Goal: Use online tool/utility: Utilize a website feature to perform a specific function

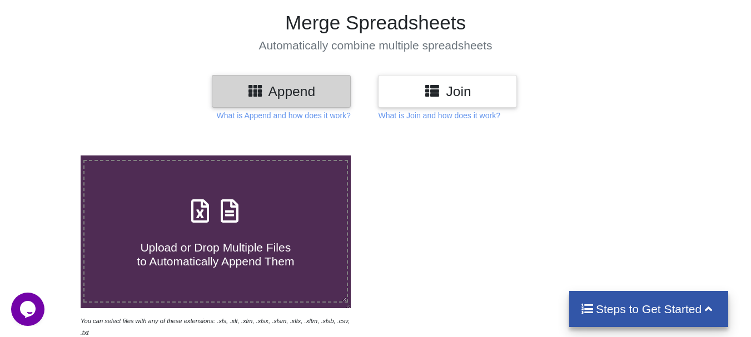
scroll to position [72, 0]
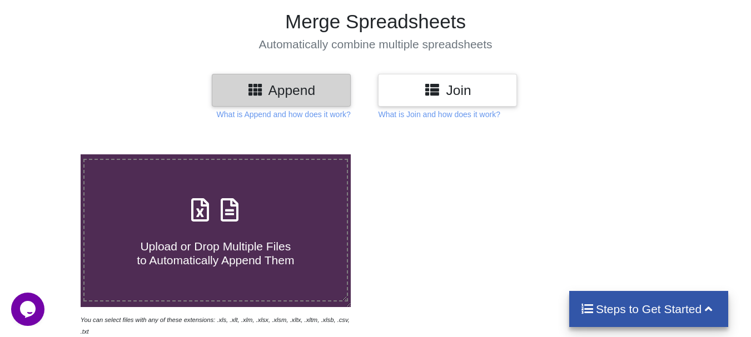
click at [227, 224] on span at bounding box center [215, 211] width 59 height 26
click at [50, 155] on input "Upload or Drop Multiple Files to Automatically Append Them" at bounding box center [50, 155] width 0 height 0
type input "C:\fakepath\LEDGER HEAD OFFICE (1).xlsx"
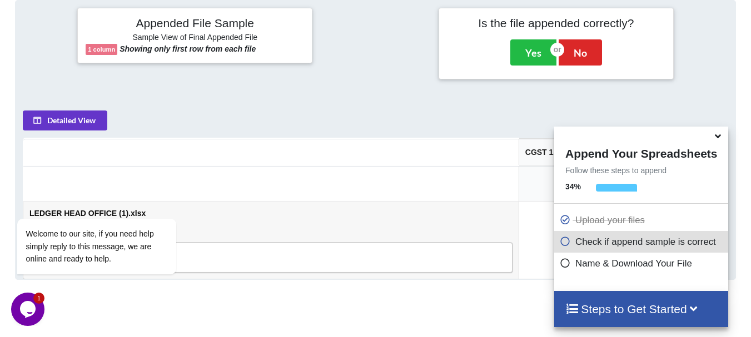
scroll to position [506, 0]
click at [720, 136] on icon at bounding box center [718, 135] width 12 height 10
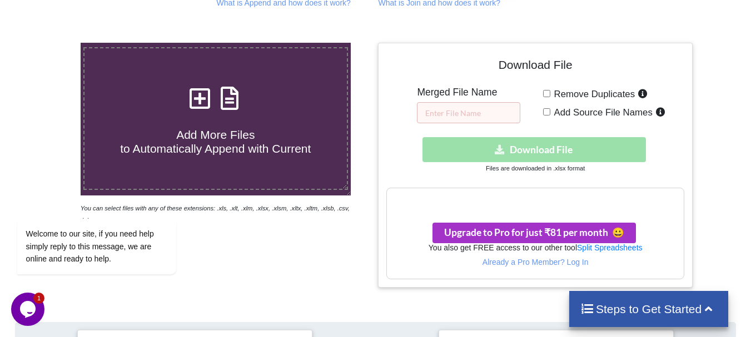
scroll to position [178, 0]
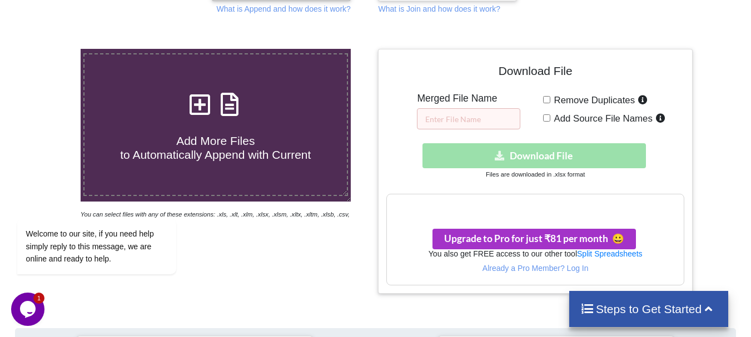
click at [527, 156] on div "Download hidden Download File" at bounding box center [534, 155] width 297 height 25
click at [493, 125] on input "text" at bounding box center [468, 118] width 103 height 21
type input "m"
type input "consolidated"
click at [550, 101] on label "Remove Duplicates" at bounding box center [600, 100] width 101 height 14
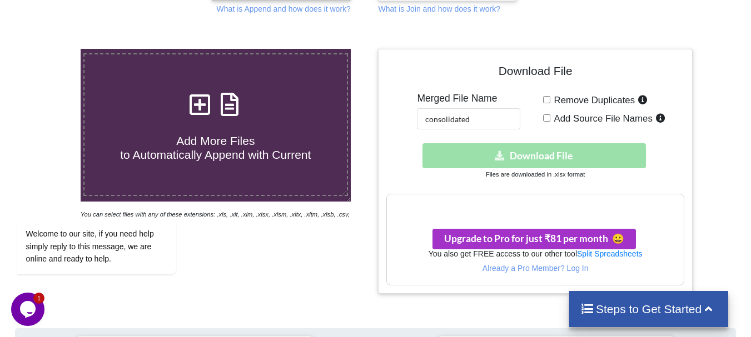
click at [550, 101] on input "Remove Duplicates" at bounding box center [546, 99] width 7 height 7
checkbox input "true"
click at [541, 153] on div "Download hidden Download File" at bounding box center [534, 155] width 297 height 25
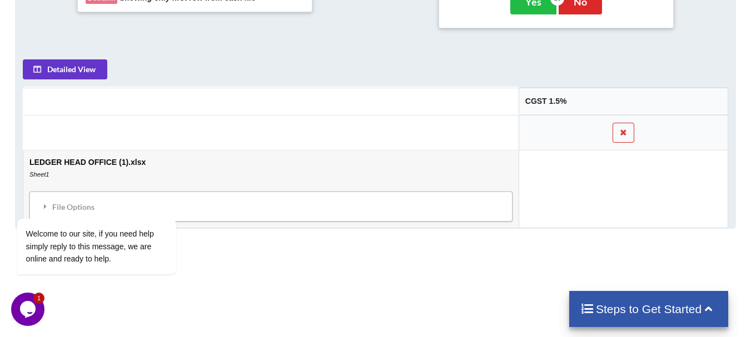
scroll to position [555, 0]
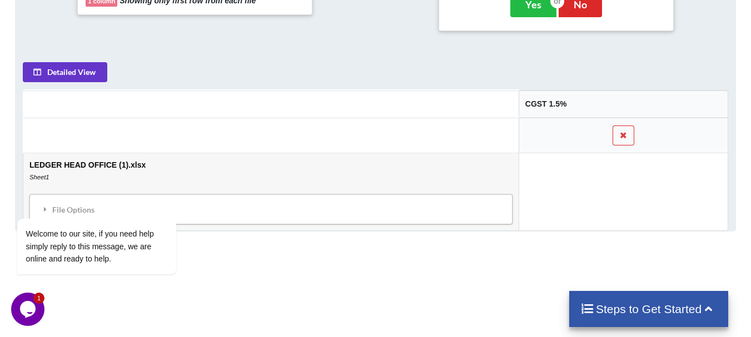
click at [560, 96] on th "CGST 1.5%" at bounding box center [623, 104] width 209 height 27
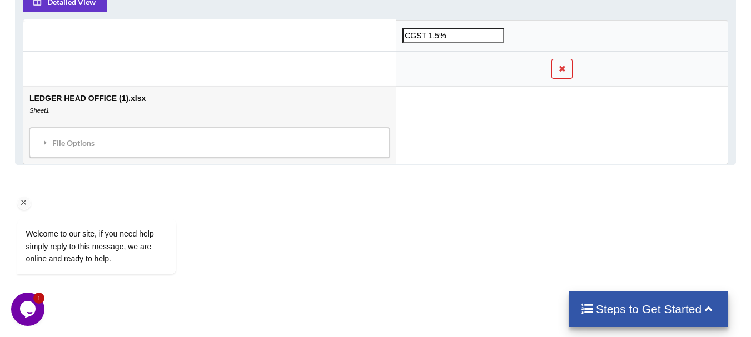
scroll to position [590, 0]
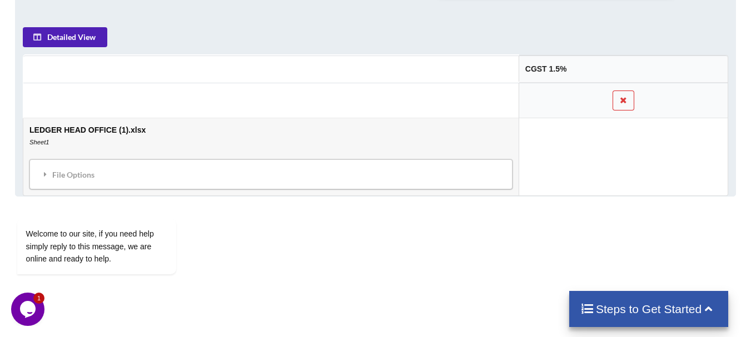
click at [77, 42] on button "Detailed View" at bounding box center [65, 37] width 84 height 20
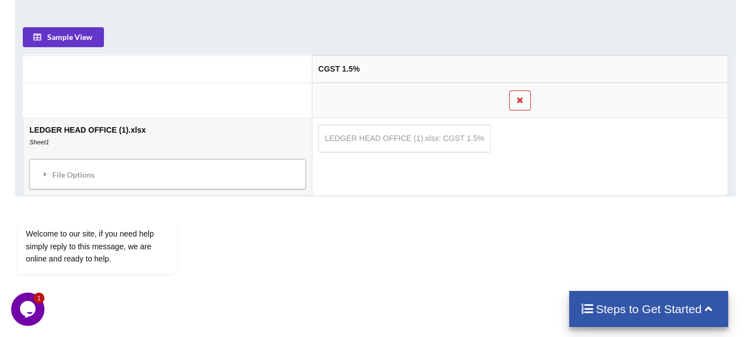
click at [362, 140] on table "LEDGER HEAD OFFICE (1).xlsx: CGST 1.5%" at bounding box center [404, 139] width 173 height 28
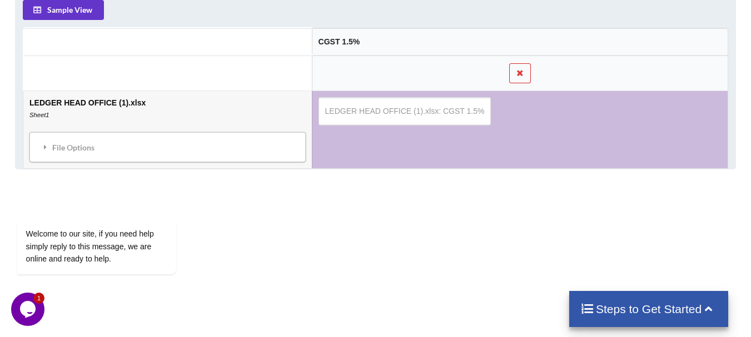
scroll to position [651, 0]
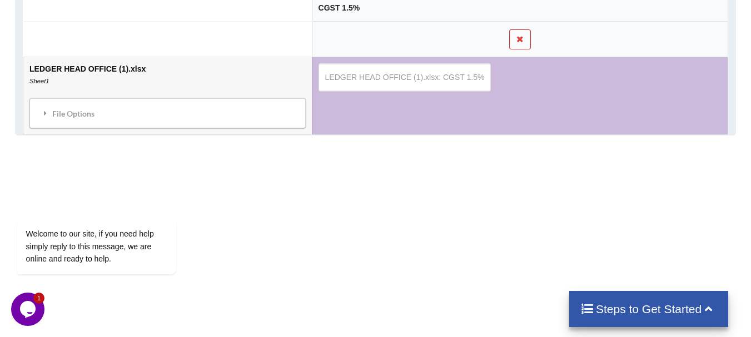
click at [426, 102] on td "LEDGER HEAD OFFICE (1).xlsx: CGST 1.5%" at bounding box center [520, 95] width 416 height 77
click at [415, 79] on table "LEDGER HEAD OFFICE (1).xlsx: CGST 1.5%" at bounding box center [404, 77] width 173 height 28
